Goal: Information Seeking & Learning: Learn about a topic

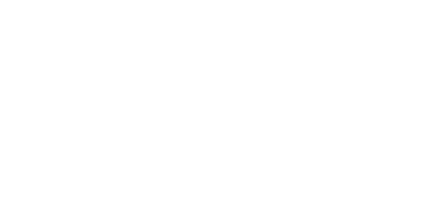
select select "Song"
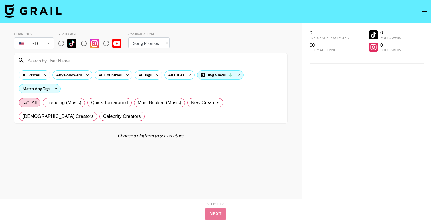
click at [65, 43] on input "radio" at bounding box center [61, 43] width 12 height 12
radio input "true"
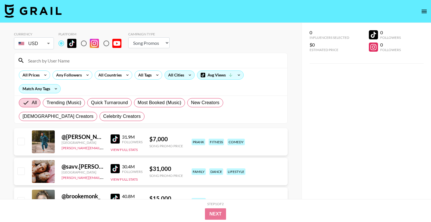
click at [183, 73] on div "All Cities" at bounding box center [175, 75] width 21 height 9
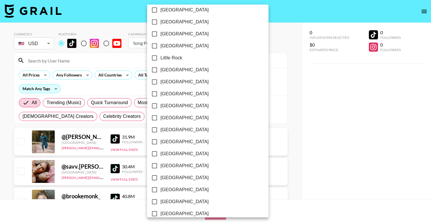
scroll to position [350, 0]
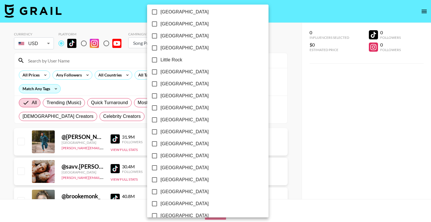
click at [171, 83] on span "Los Angeles" at bounding box center [184, 83] width 48 height 7
click at [160, 83] on input "Los Angeles" at bounding box center [154, 84] width 12 height 12
checkbox input "true"
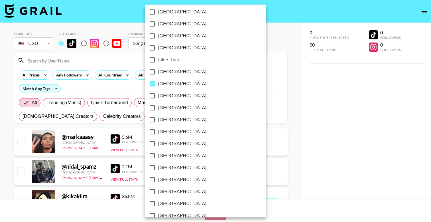
click at [237, 34] on div at bounding box center [215, 111] width 431 height 222
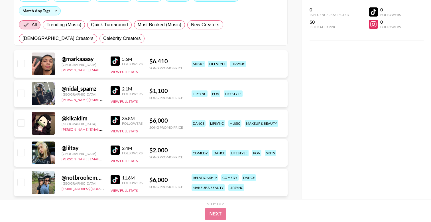
scroll to position [0, 0]
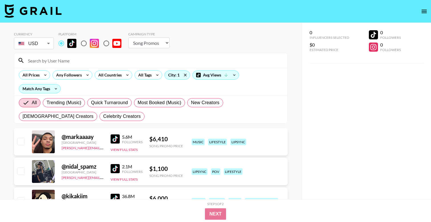
click at [116, 69] on div "All Prices Any Followers All Countries All Tags City: 1 Avg Views Match Any Tags" at bounding box center [150, 82] width 273 height 28
click at [116, 73] on div "All Countries" at bounding box center [109, 75] width 28 height 9
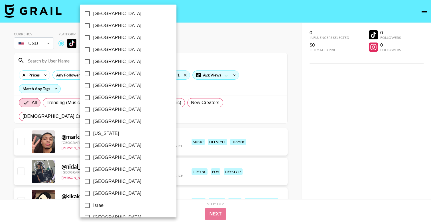
scroll to position [86, 0]
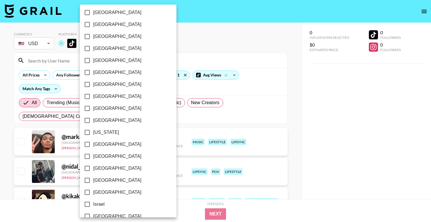
click at [194, 41] on div at bounding box center [215, 111] width 431 height 222
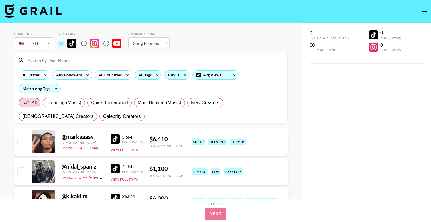
click at [153, 78] on div "All Tags" at bounding box center [148, 74] width 28 height 9
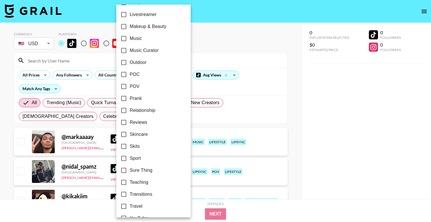
scroll to position [323, 0]
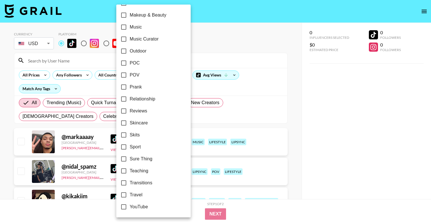
click at [224, 43] on div at bounding box center [215, 111] width 431 height 222
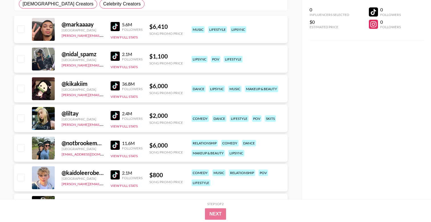
scroll to position [113, 0]
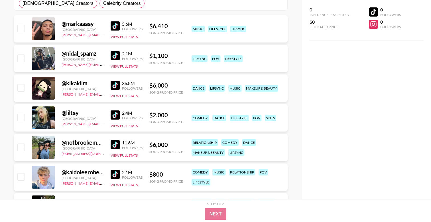
click at [116, 86] on img at bounding box center [115, 85] width 9 height 9
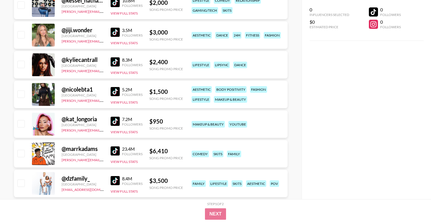
scroll to position [734, 0]
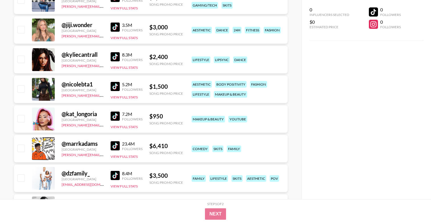
click at [113, 55] on img at bounding box center [115, 56] width 9 height 9
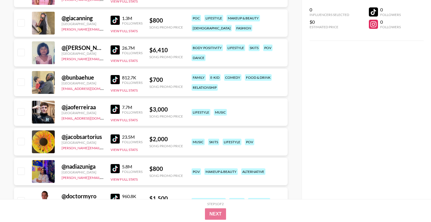
scroll to position [1218, 0]
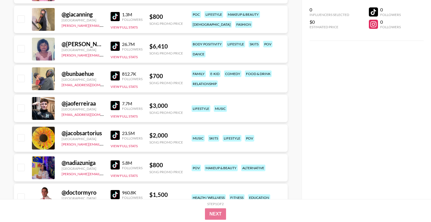
click at [116, 15] on img at bounding box center [115, 16] width 9 height 9
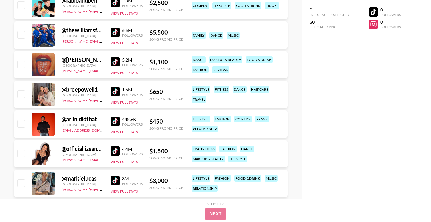
scroll to position [1651, 0]
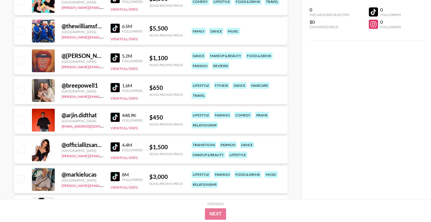
click at [116, 61] on img at bounding box center [115, 57] width 9 height 9
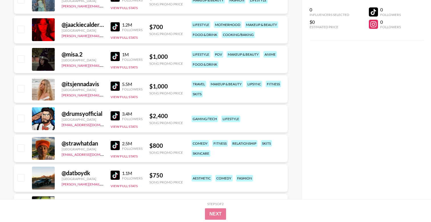
scroll to position [1922, 0]
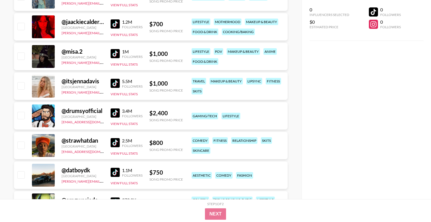
click at [118, 84] on img at bounding box center [115, 83] width 9 height 9
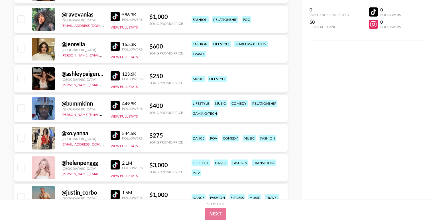
scroll to position [2228, 0]
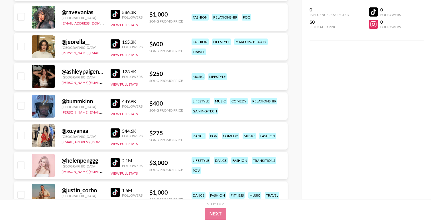
click at [118, 42] on img at bounding box center [115, 43] width 9 height 9
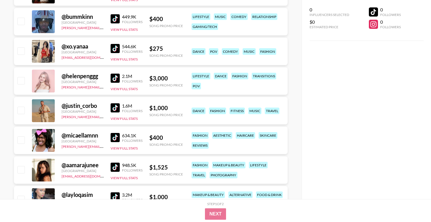
scroll to position [2314, 0]
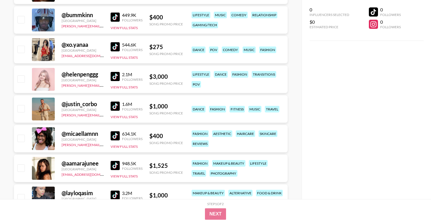
click at [112, 77] on img at bounding box center [115, 76] width 9 height 9
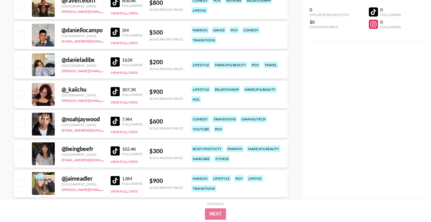
scroll to position [3579, 0]
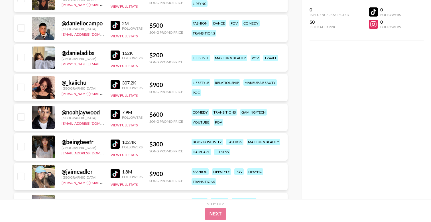
click at [118, 82] on img at bounding box center [115, 84] width 9 height 9
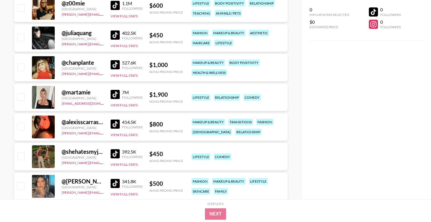
scroll to position [3986, 0]
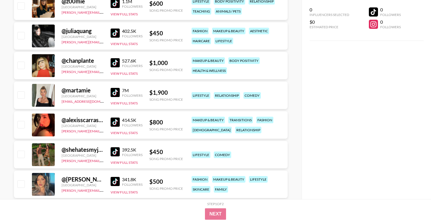
click at [116, 30] on img at bounding box center [115, 32] width 9 height 9
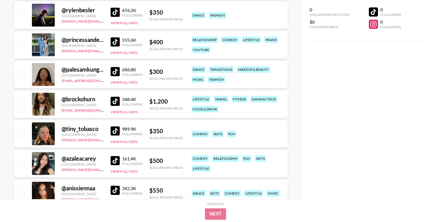
scroll to position [5083, 0]
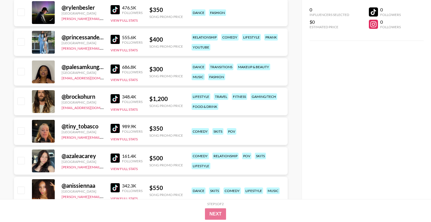
click at [115, 68] on img at bounding box center [115, 68] width 9 height 9
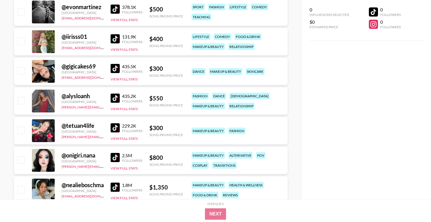
scroll to position [5549, 0]
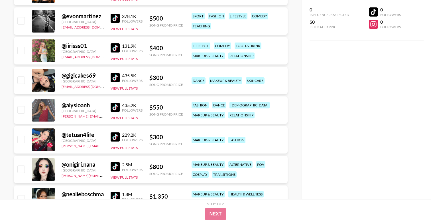
click at [114, 75] on img at bounding box center [115, 77] width 9 height 9
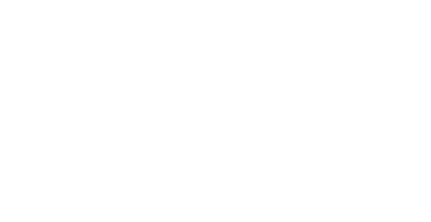
select select "Song"
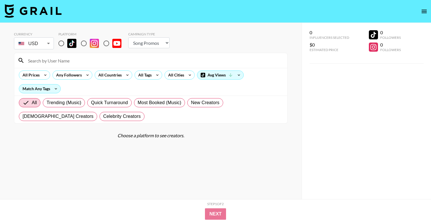
click at [65, 43] on input "radio" at bounding box center [61, 43] width 12 height 12
radio input "true"
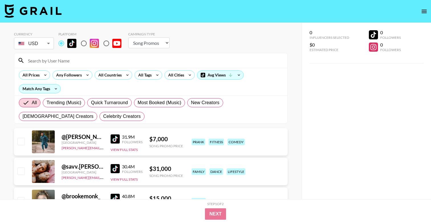
click at [110, 69] on div "All Prices Any Followers All Countries All Tags All Cities Avg Views Match Any …" at bounding box center [150, 82] width 273 height 28
click at [114, 81] on div "All Prices Any Followers All Countries All Tags All Cities Avg Views Match Any …" at bounding box center [150, 82] width 273 height 28
click at [114, 75] on div "All Countries" at bounding box center [109, 75] width 28 height 9
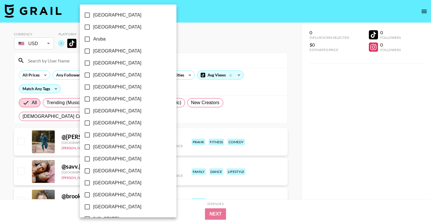
click at [103, 97] on span "[GEOGRAPHIC_DATA]" at bounding box center [117, 98] width 48 height 7
click at [93, 97] on input "[GEOGRAPHIC_DATA]" at bounding box center [87, 99] width 12 height 12
checkbox input "true"
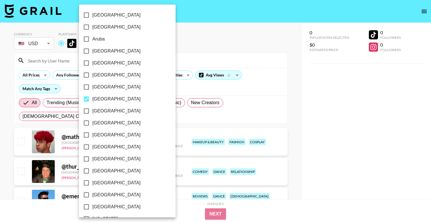
click at [105, 112] on span "[GEOGRAPHIC_DATA]" at bounding box center [116, 110] width 48 height 7
click at [92, 112] on input "[GEOGRAPHIC_DATA]" at bounding box center [86, 111] width 12 height 12
checkbox input "true"
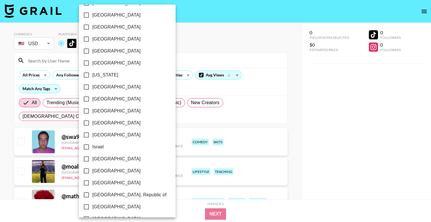
scroll to position [147, 0]
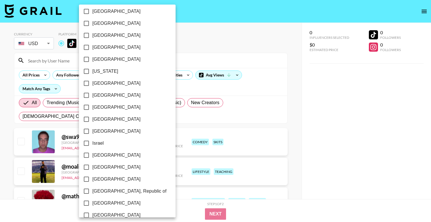
click at [102, 80] on span "[GEOGRAPHIC_DATA]" at bounding box center [116, 83] width 48 height 7
click at [92, 80] on input "[GEOGRAPHIC_DATA]" at bounding box center [86, 83] width 12 height 12
checkbox input "true"
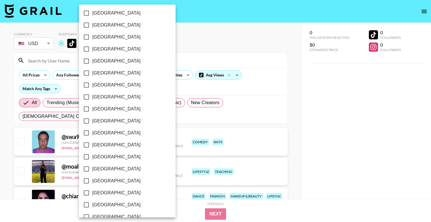
scroll to position [336, 0]
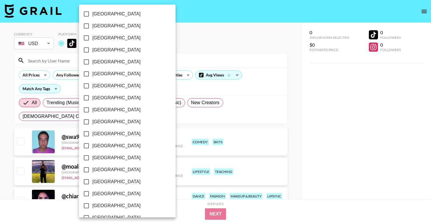
click at [104, 41] on label "[GEOGRAPHIC_DATA]" at bounding box center [123, 38] width 86 height 12
click at [92, 41] on input "[GEOGRAPHIC_DATA]" at bounding box center [86, 38] width 12 height 12
checkbox input "true"
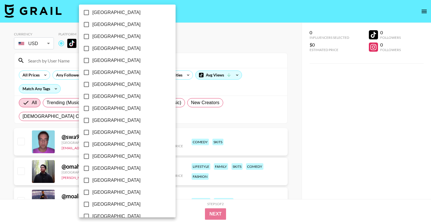
scroll to position [434, 0]
click at [105, 191] on span "[GEOGRAPHIC_DATA]" at bounding box center [116, 191] width 48 height 7
click at [92, 191] on input "[GEOGRAPHIC_DATA]" at bounding box center [86, 191] width 12 height 12
checkbox input "true"
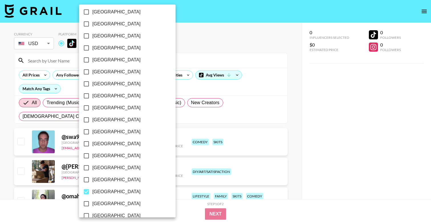
click at [220, 35] on div at bounding box center [215, 111] width 431 height 222
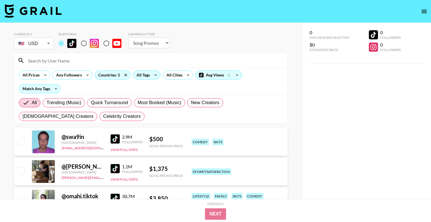
click at [154, 74] on icon at bounding box center [155, 75] width 9 height 9
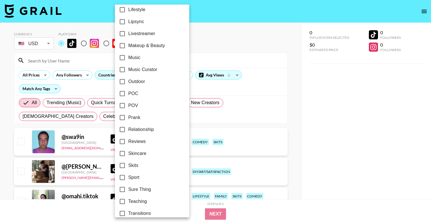
scroll to position [300, 0]
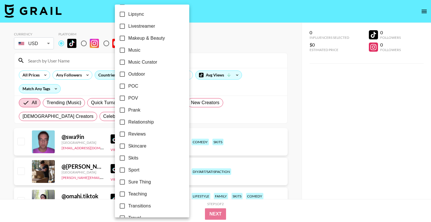
click at [130, 205] on span "Transitions" at bounding box center [139, 205] width 23 height 7
click at [128, 205] on input "Transitions" at bounding box center [122, 206] width 12 height 12
checkbox input "true"
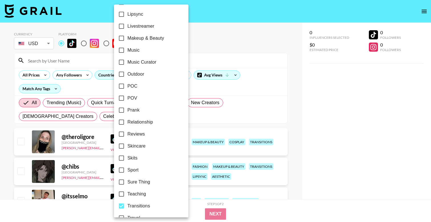
click at [221, 27] on div at bounding box center [215, 111] width 431 height 222
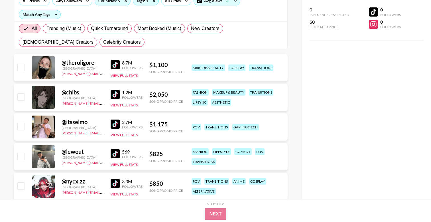
scroll to position [75, 0]
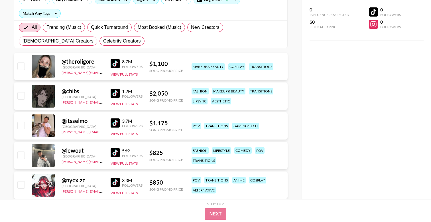
click at [123, 95] on div "Followers" at bounding box center [132, 96] width 21 height 4
click at [119, 93] on img at bounding box center [115, 93] width 9 height 9
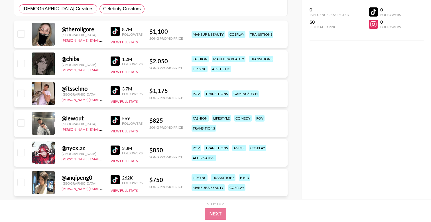
scroll to position [111, 0]
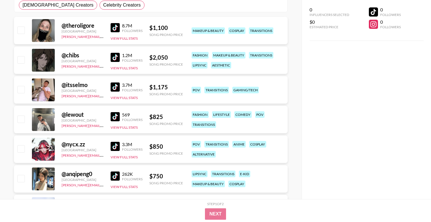
click at [115, 116] on img at bounding box center [115, 116] width 9 height 9
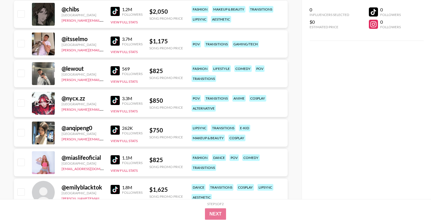
scroll to position [158, 0]
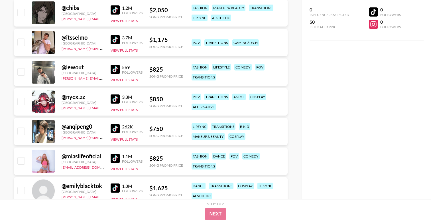
click at [117, 101] on img at bounding box center [115, 98] width 9 height 9
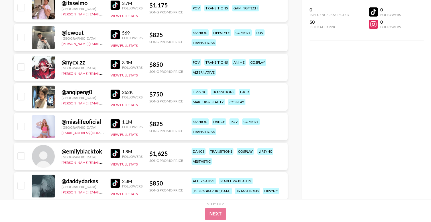
click at [116, 95] on img at bounding box center [115, 93] width 9 height 9
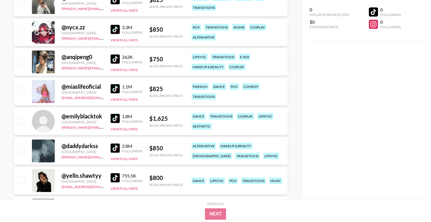
scroll to position [232, 0]
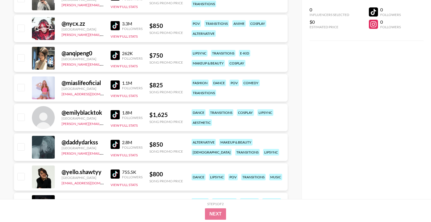
click at [112, 84] on img at bounding box center [115, 84] width 9 height 9
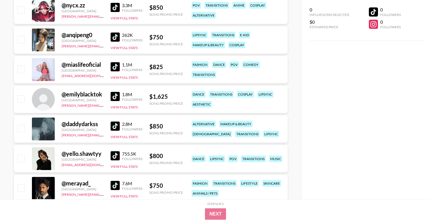
scroll to position [254, 0]
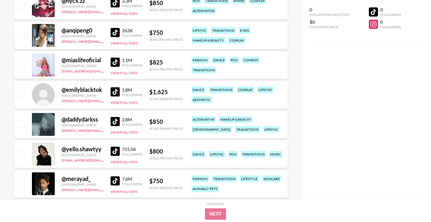
click at [114, 91] on img at bounding box center [115, 91] width 9 height 9
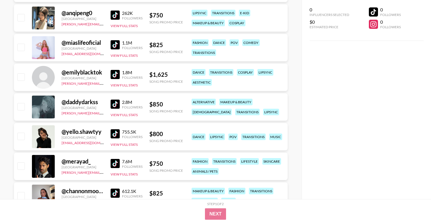
scroll to position [273, 0]
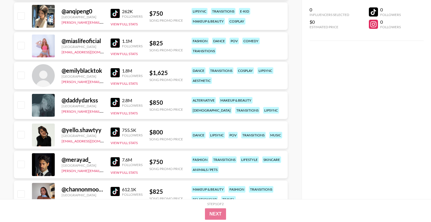
click at [116, 103] on img at bounding box center [115, 102] width 9 height 9
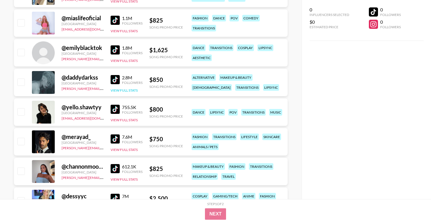
scroll to position [306, 0]
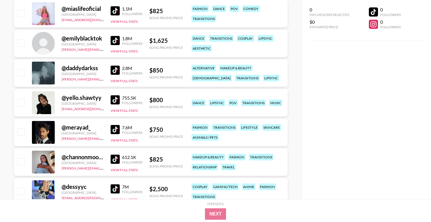
click at [113, 99] on img at bounding box center [115, 99] width 9 height 9
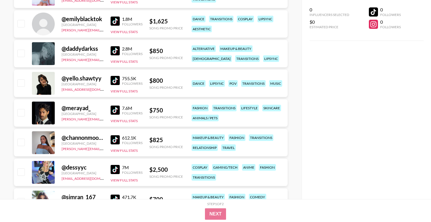
scroll to position [326, 0]
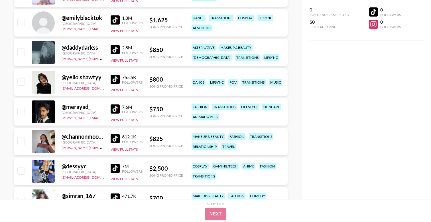
click at [118, 110] on img at bounding box center [115, 108] width 9 height 9
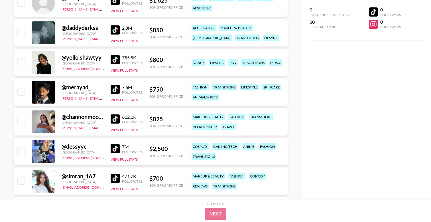
scroll to position [346, 0]
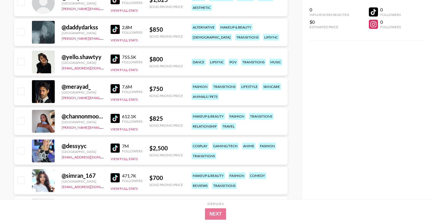
click at [113, 120] on img at bounding box center [115, 118] width 9 height 9
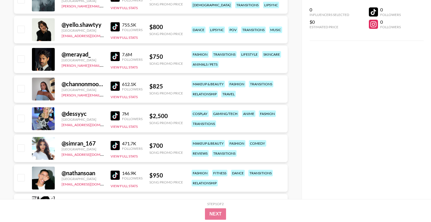
scroll to position [382, 0]
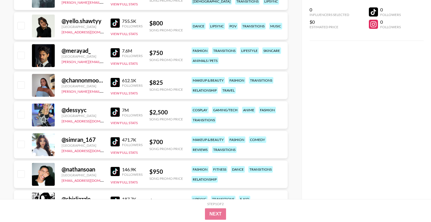
click at [119, 111] on img at bounding box center [115, 111] width 9 height 9
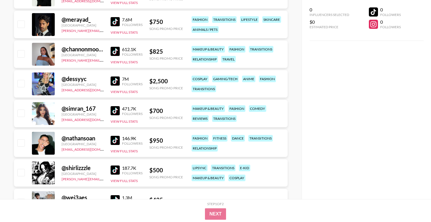
click at [115, 111] on img at bounding box center [115, 110] width 9 height 9
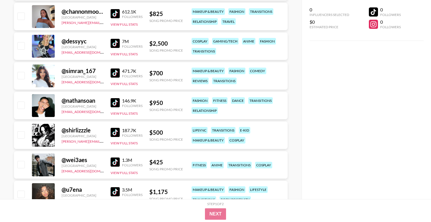
scroll to position [453, 0]
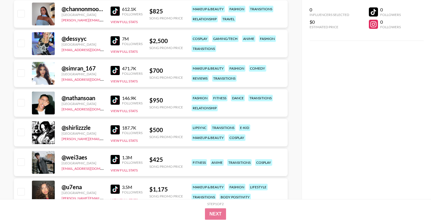
click at [113, 98] on img at bounding box center [115, 99] width 9 height 9
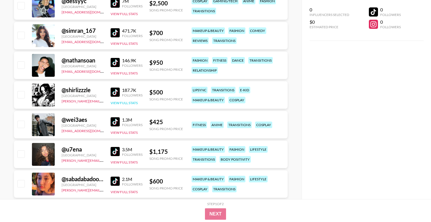
scroll to position [496, 0]
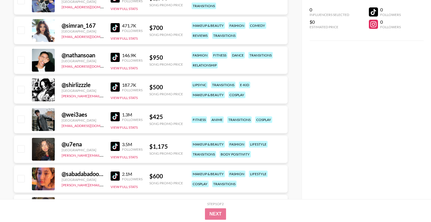
click at [116, 86] on img at bounding box center [115, 86] width 9 height 9
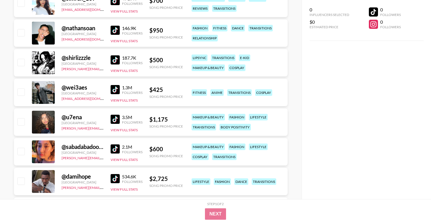
scroll to position [530, 0]
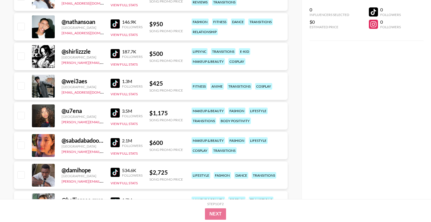
click at [118, 111] on img at bounding box center [115, 112] width 9 height 9
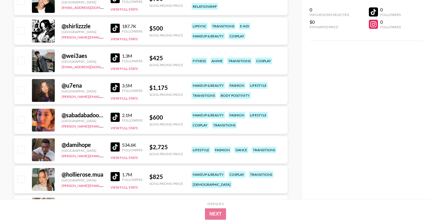
scroll to position [558, 0]
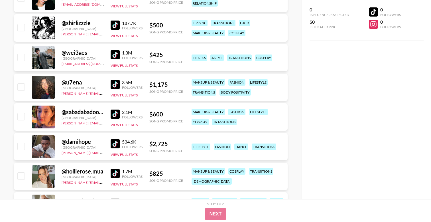
click at [116, 115] on img at bounding box center [115, 113] width 9 height 9
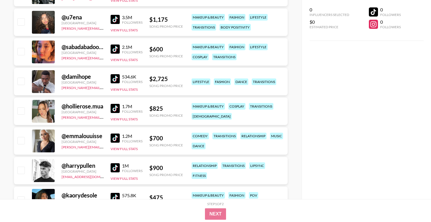
scroll to position [634, 0]
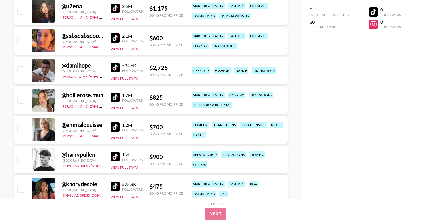
click at [116, 156] on img at bounding box center [115, 156] width 9 height 9
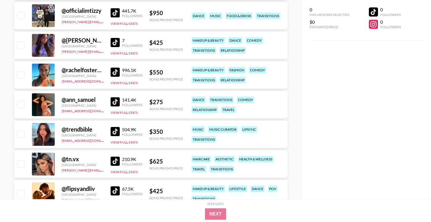
scroll to position [838, 0]
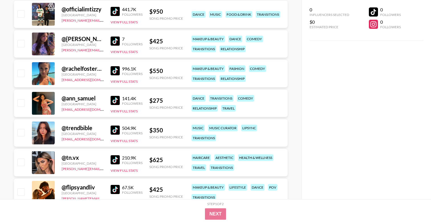
click at [118, 128] on img at bounding box center [115, 129] width 9 height 9
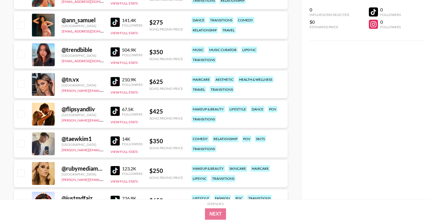
scroll to position [917, 0]
click at [115, 140] on img at bounding box center [115, 140] width 9 height 9
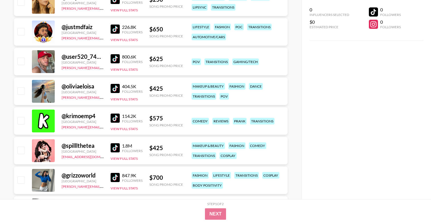
scroll to position [1098, 0]
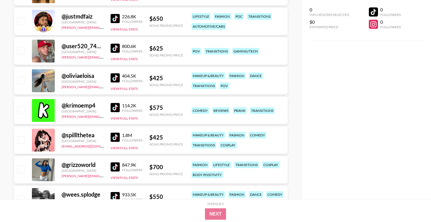
click at [112, 138] on img at bounding box center [115, 136] width 9 height 9
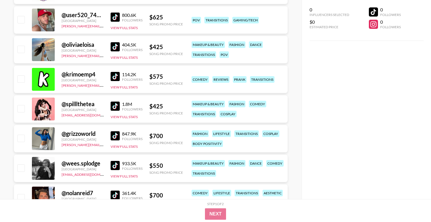
scroll to position [1129, 0]
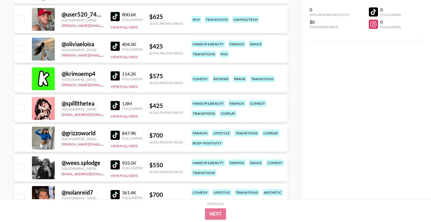
click at [116, 134] on img at bounding box center [115, 134] width 9 height 9
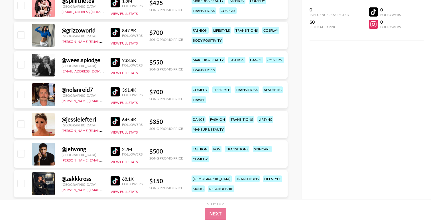
scroll to position [1258, 0]
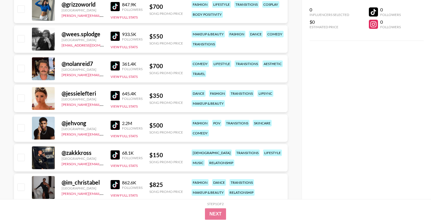
click at [113, 125] on img at bounding box center [115, 124] width 9 height 9
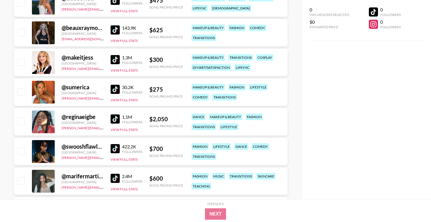
scroll to position [1475, 0]
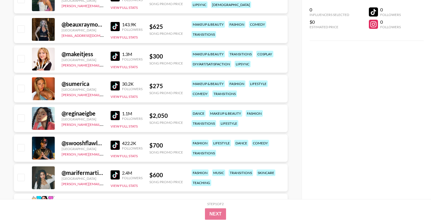
click at [115, 113] on img at bounding box center [115, 115] width 9 height 9
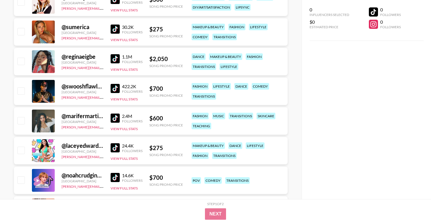
scroll to position [1532, 0]
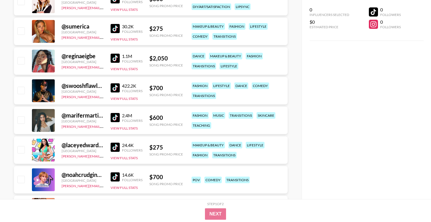
click at [119, 118] on img at bounding box center [115, 117] width 9 height 9
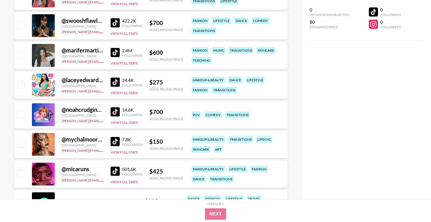
scroll to position [1631, 0]
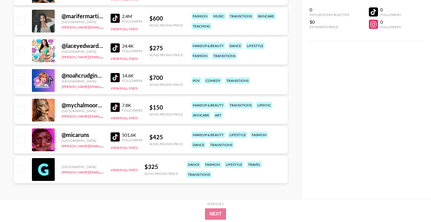
click at [115, 138] on img at bounding box center [115, 136] width 9 height 9
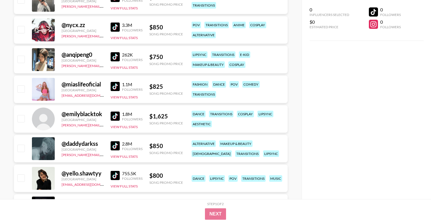
scroll to position [0, 0]
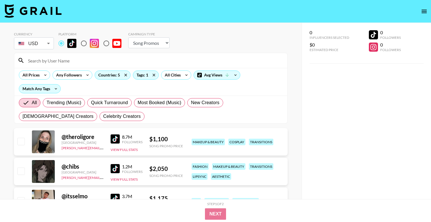
click at [114, 139] on img at bounding box center [115, 138] width 9 height 9
click at [115, 75] on div "Countries: 5" at bounding box center [112, 75] width 35 height 9
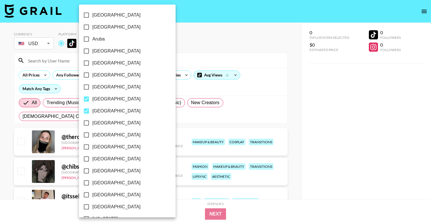
click at [179, 58] on div at bounding box center [215, 111] width 431 height 222
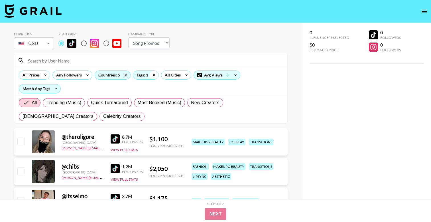
click at [151, 75] on icon at bounding box center [153, 75] width 9 height 9
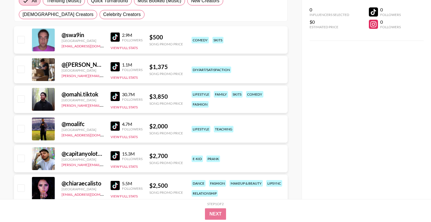
scroll to position [106, 0]
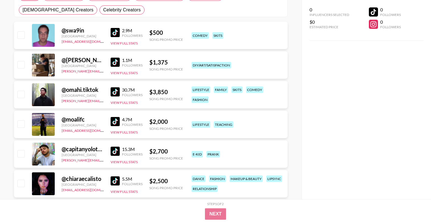
click at [115, 97] on div "30.7M Followers View Full Stats" at bounding box center [127, 95] width 32 height 20
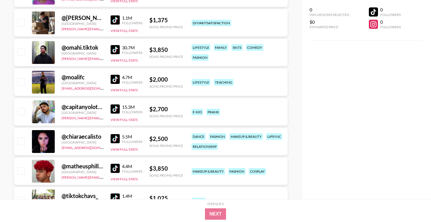
scroll to position [155, 0]
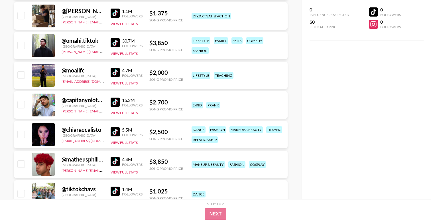
click at [114, 103] on img at bounding box center [115, 101] width 9 height 9
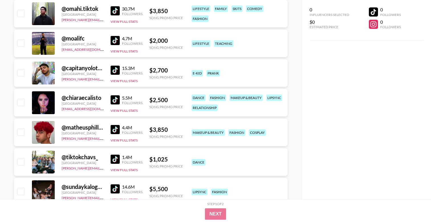
scroll to position [189, 0]
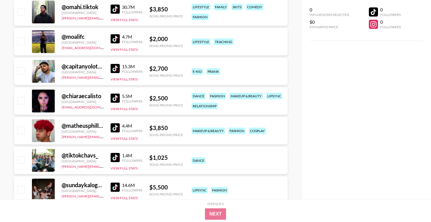
click at [117, 98] on img at bounding box center [115, 97] width 9 height 9
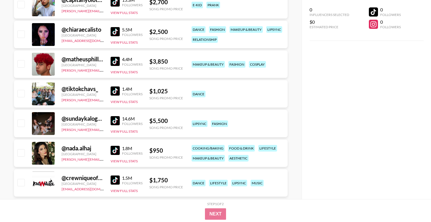
scroll to position [255, 0]
click at [116, 62] on img at bounding box center [115, 60] width 9 height 9
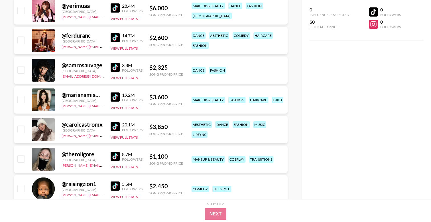
scroll to position [516, 0]
click at [120, 34] on link at bounding box center [116, 37] width 11 height 9
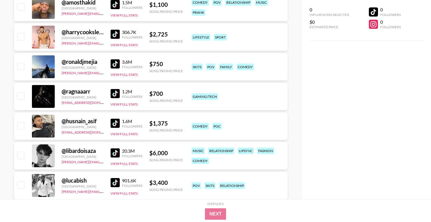
scroll to position [1092, 0]
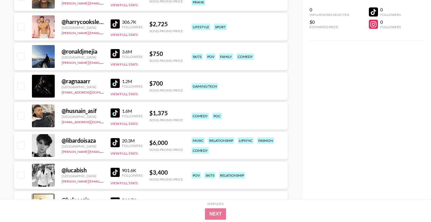
click at [114, 144] on img at bounding box center [115, 142] width 9 height 9
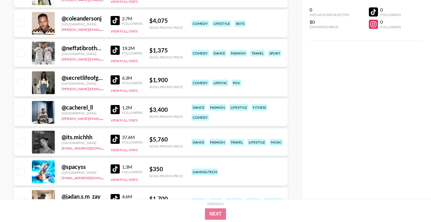
scroll to position [1363, 0]
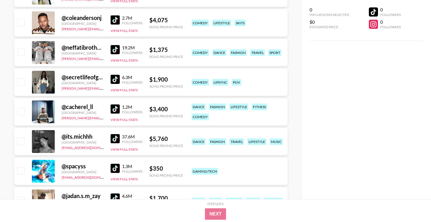
click at [113, 138] on img at bounding box center [115, 138] width 9 height 9
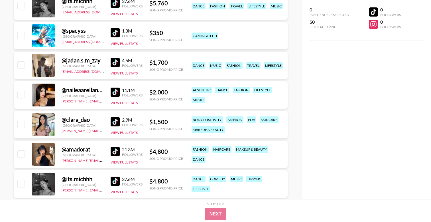
scroll to position [1499, 0]
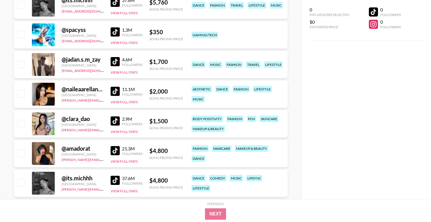
click at [118, 90] on img at bounding box center [115, 91] width 9 height 9
